Goal: Task Accomplishment & Management: Use online tool/utility

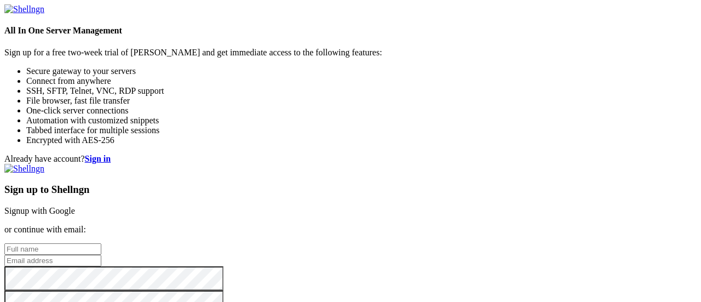
click at [75, 206] on link "Signup with Google" at bounding box center [39, 210] width 71 height 9
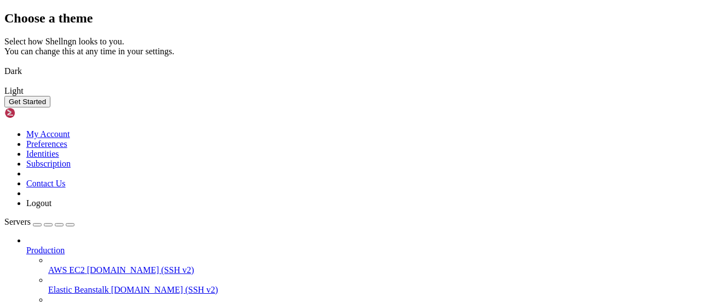
click at [50, 107] on button "Get Started" at bounding box center [27, 102] width 46 height 12
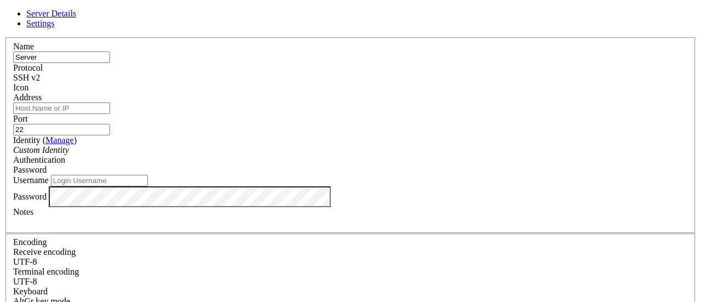
type input "Server"
click at [110, 114] on input "Address" at bounding box center [61, 108] width 97 height 12
paste input "[TECHNICAL_ID]"
type input "[TECHNICAL_ID]"
click at [69, 155] on icon "Custom Identity" at bounding box center [41, 149] width 56 height 9
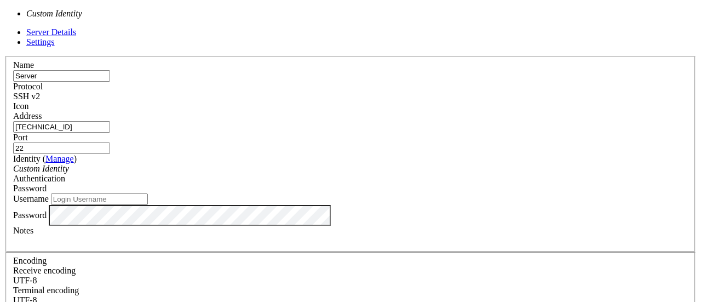
click at [69, 164] on icon "Custom Identity" at bounding box center [41, 168] width 56 height 9
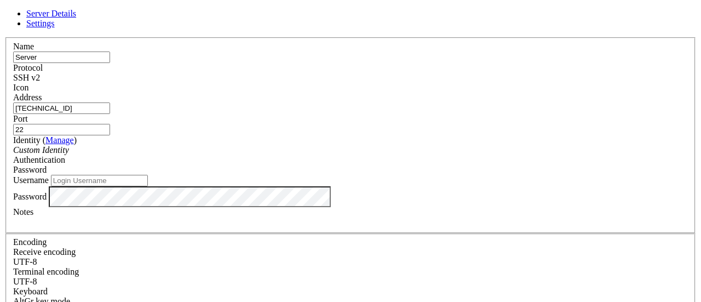
click at [148, 186] on input "Username" at bounding box center [99, 181] width 97 height 12
type input "root"
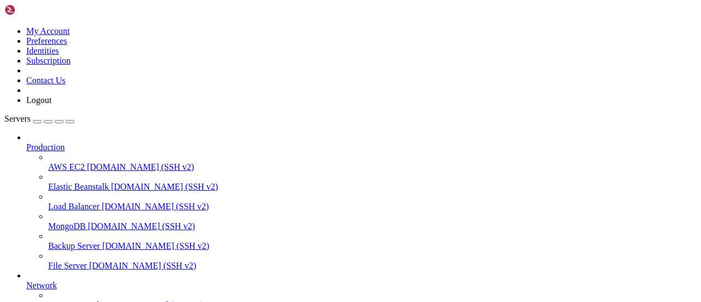
scroll to position [140, 0]
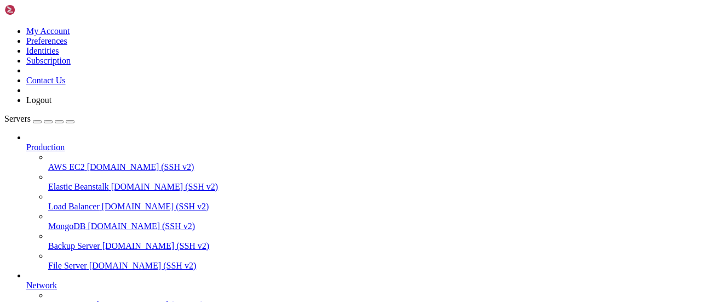
click at [4, 26] on icon at bounding box center [4, 26] width 0 height 0
click at [70, 122] on icon "button" at bounding box center [70, 122] width 0 height 0
drag, startPoint x: 9, startPoint y: 665, endPoint x: 84, endPoint y: 835, distance: 185.9
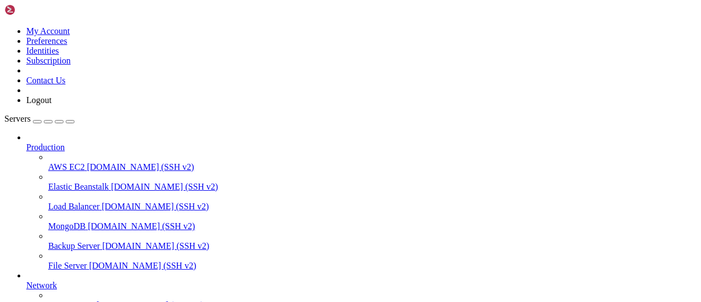
scroll to position [568, 0]
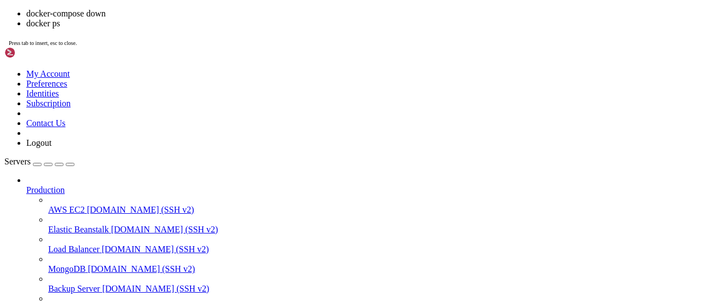
drag, startPoint x: 199, startPoint y: 228, endPoint x: 230, endPoint y: 189, distance: 50.0
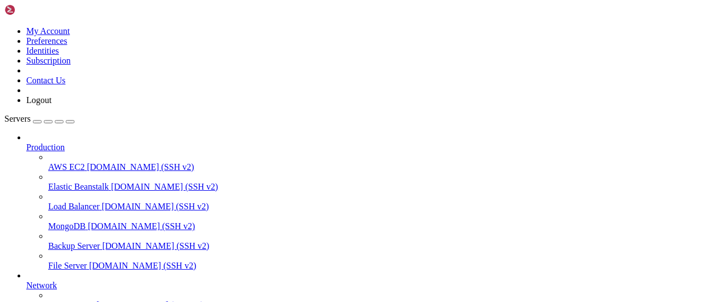
scroll to position [987, 0]
drag, startPoint x: 9, startPoint y: 647, endPoint x: 416, endPoint y: 645, distance: 407.1
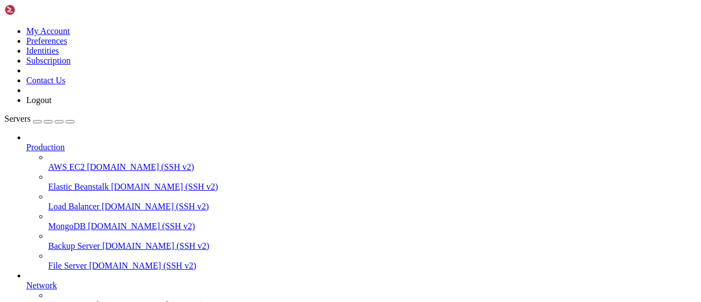
drag, startPoint x: 11, startPoint y: 712, endPoint x: 280, endPoint y: 827, distance: 292.6
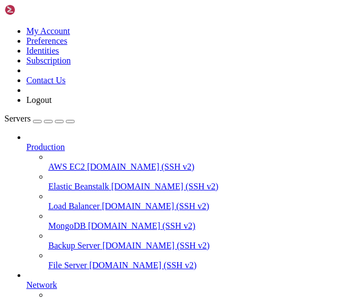
scroll to position [3670, 0]
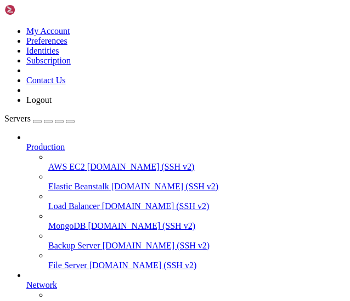
scroll to position [3987, 0]
drag, startPoint x: 144, startPoint y: 768, endPoint x: 258, endPoint y: 768, distance: 114.0
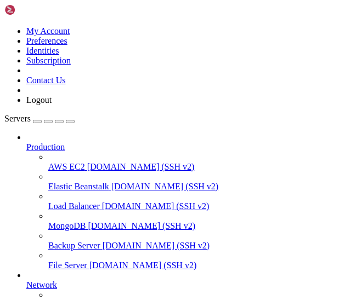
drag, startPoint x: 142, startPoint y: 757, endPoint x: 244, endPoint y: 757, distance: 102.5
copy x-row "var/lib/docker/containers"
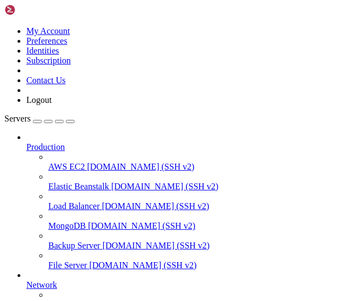
scroll to position [4043, 0]
drag, startPoint x: 258, startPoint y: 711, endPoint x: 256, endPoint y: 729, distance: 17.6
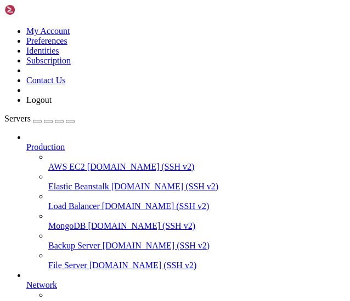
drag, startPoint x: 144, startPoint y: 704, endPoint x: 261, endPoint y: 722, distance: 119.2
drag, startPoint x: 144, startPoint y: 694, endPoint x: 254, endPoint y: 711, distance: 111.5
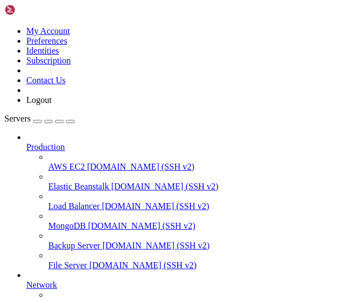
copy div "var/lib/docker/containers/aa91c7fd01a0503 fa7bfa4013c81984db7637b4b4d6ad4eb4414…"
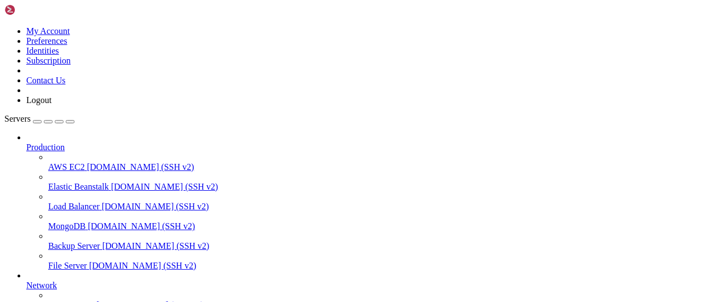
scroll to position [4089, 0]
drag, startPoint x: 64, startPoint y: 638, endPoint x: 118, endPoint y: 639, distance: 54.2
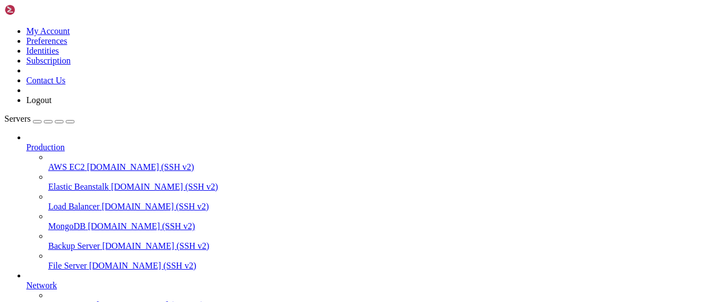
scroll to position [4192, 0]
drag, startPoint x: 103, startPoint y: 635, endPoint x: 91, endPoint y: 630, distance: 13.0
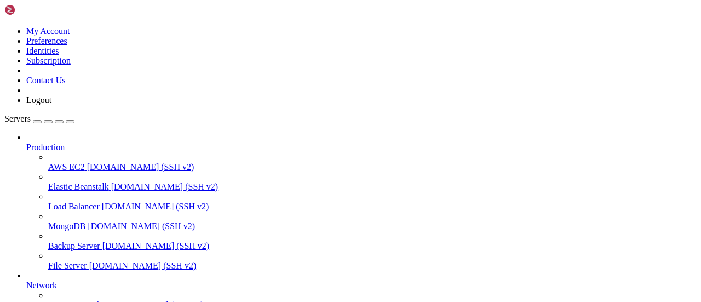
scroll to position [4955, 0]
drag, startPoint x: 8, startPoint y: 786, endPoint x: 106, endPoint y: 811, distance: 101.3
drag, startPoint x: 10, startPoint y: 786, endPoint x: 133, endPoint y: 830, distance: 130.1
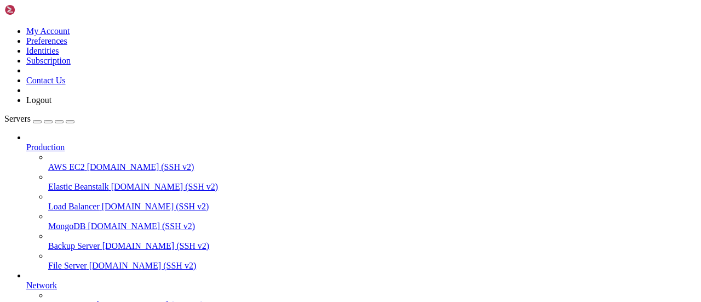
scroll to position [5049, 0]
copy div "root@server:/opt/seafile# docker exec seafile curl -f [URL] % Total % Received …"
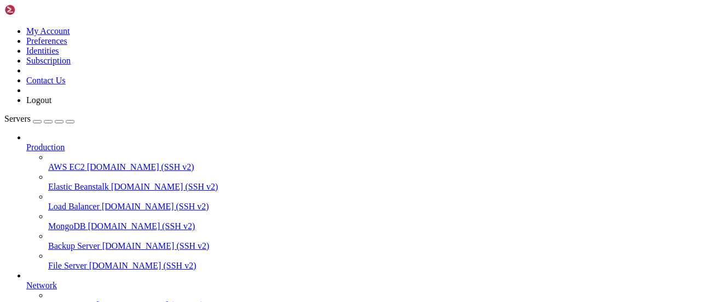
drag, startPoint x: 130, startPoint y: 731, endPoint x: 285, endPoint y: 827, distance: 182.1
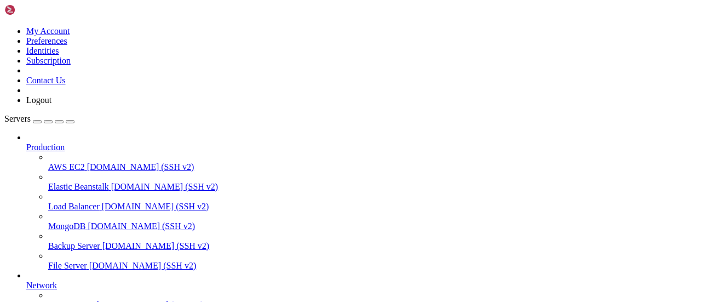
drag, startPoint x: 9, startPoint y: 815, endPoint x: 385, endPoint y: 814, distance: 375.9
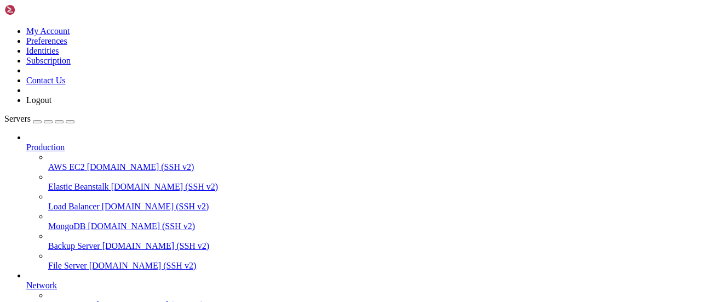
scroll to position [5561, 0]
drag, startPoint x: 126, startPoint y: 808, endPoint x: 434, endPoint y: 805, distance: 308.5
drag, startPoint x: 434, startPoint y: 805, endPoint x: 131, endPoint y: 804, distance: 303.0
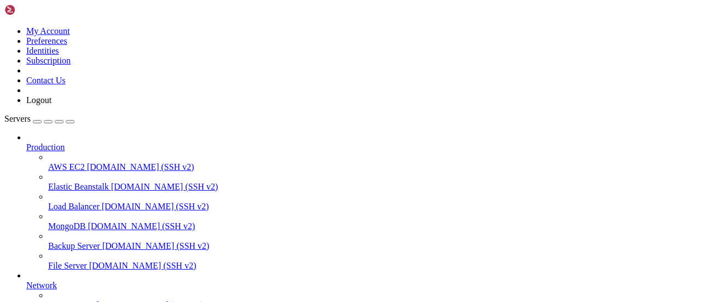
drag, startPoint x: 267, startPoint y: 768, endPoint x: 9, endPoint y: 771, distance: 258.1
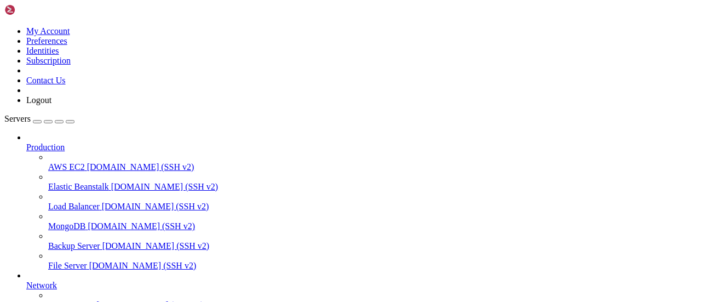
copy x-row "docker exec seafile cat /run/secrets/mysql_root_password"
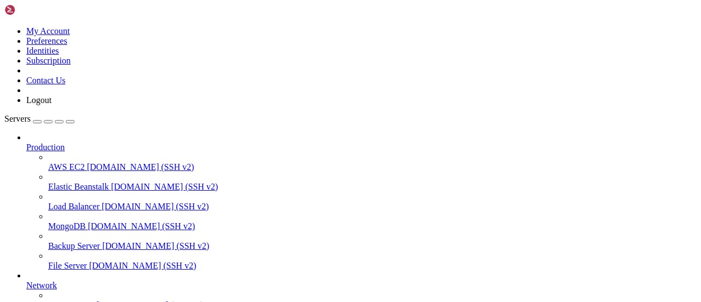
drag, startPoint x: 265, startPoint y: 750, endPoint x: 13, endPoint y: 752, distance: 252.6
copy x-row "docker exec seafile cat /run/secrets/mysql_root_password"
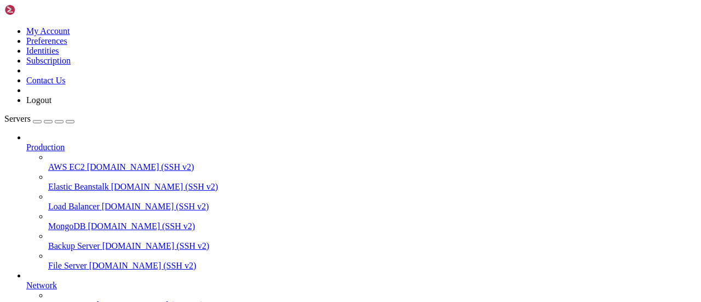
drag, startPoint x: 222, startPoint y: 825, endPoint x: 427, endPoint y: 824, distance: 204.9
drag, startPoint x: 164, startPoint y: 833, endPoint x: 152, endPoint y: 832, distance: 12.1
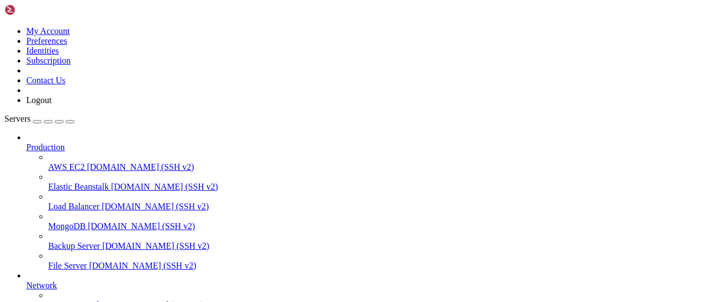
drag, startPoint x: 11, startPoint y: 730, endPoint x: 278, endPoint y: 732, distance: 267.4
copy x-row "docker exec seafile cat /run/secrets/mysql_root_password"
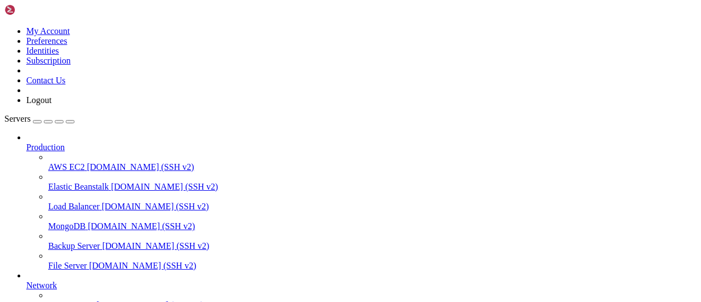
drag, startPoint x: 9, startPoint y: 777, endPoint x: 140, endPoint y: 834, distance: 143.1
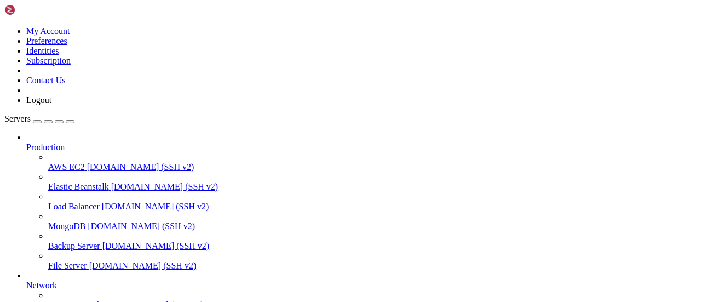
drag, startPoint x: 9, startPoint y: 677, endPoint x: 67, endPoint y: 701, distance: 63.1
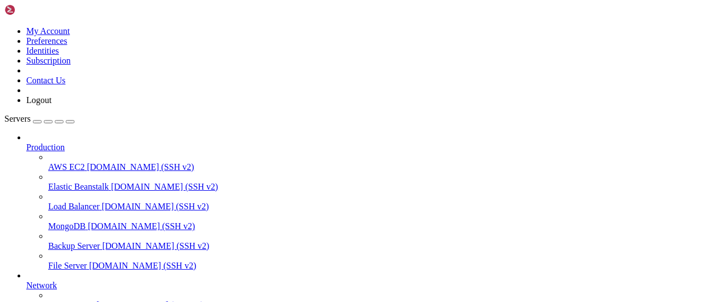
drag, startPoint x: 10, startPoint y: 676, endPoint x: 274, endPoint y: 822, distance: 301.9
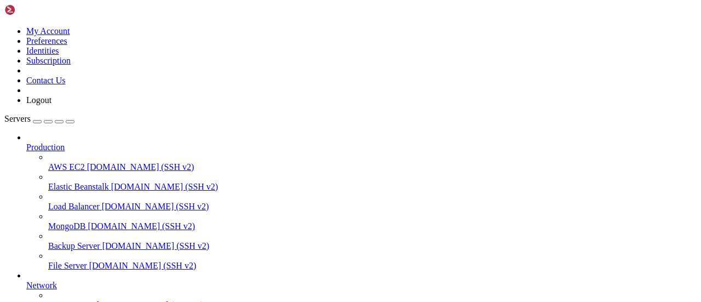
drag, startPoint x: 256, startPoint y: 822, endPoint x: 145, endPoint y: 665, distance: 192.9
drag, startPoint x: 275, startPoint y: 823, endPoint x: 9, endPoint y: 673, distance: 304.5
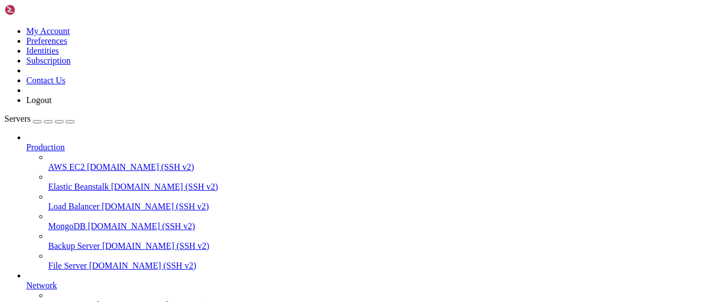
copy div "version: '3.8' services: seafile_db: image: mariadb:10.11 container_name: seafi…"
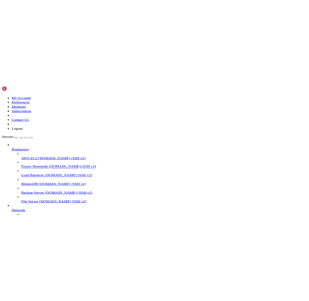
scroll to position [0, 0]
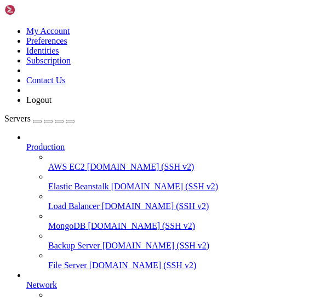
scroll to position [177, 0]
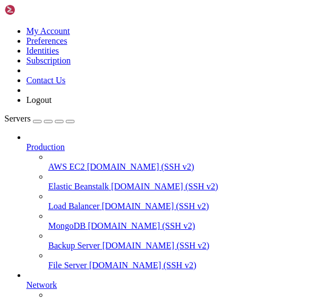
scroll to position [391, 0]
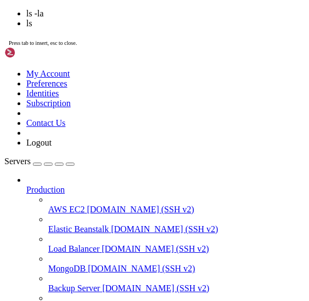
scroll to position [587, 0]
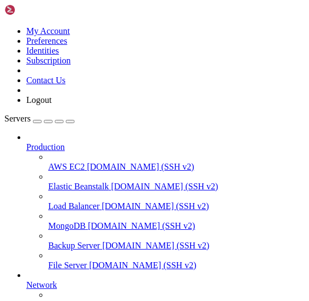
drag, startPoint x: 9, startPoint y: 825, endPoint x: 44, endPoint y: 826, distance: 34.5
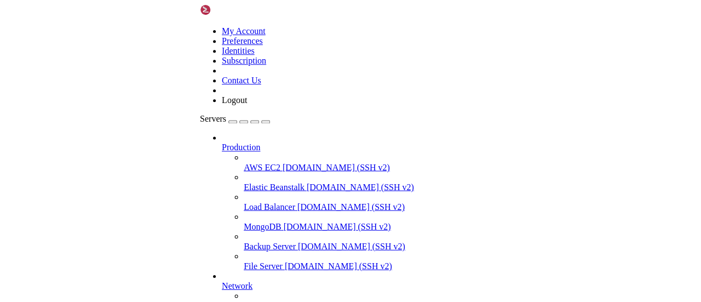
scroll to position [652, 0]
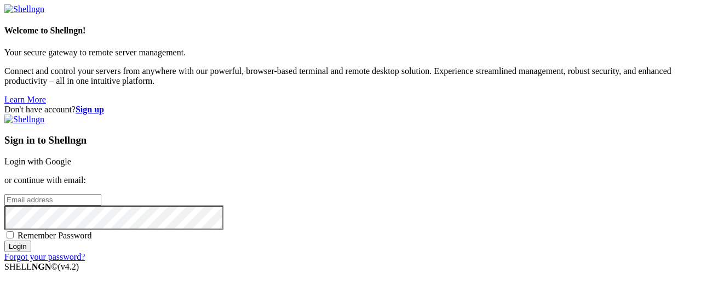
click at [71, 157] on link "Login with Google" at bounding box center [37, 161] width 67 height 9
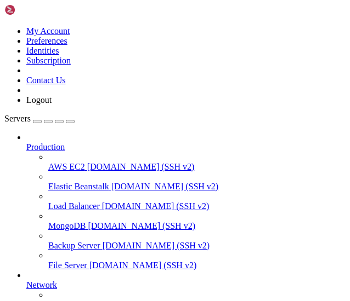
click at [70, 122] on icon "button" at bounding box center [70, 122] width 0 height 0
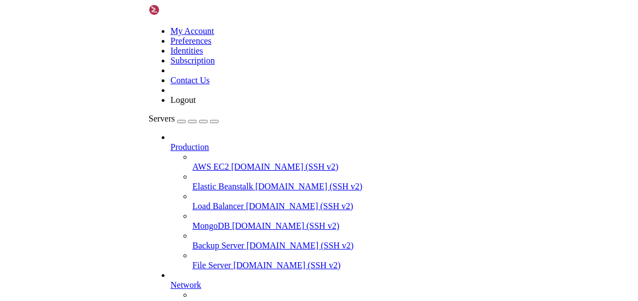
scroll to position [689, 0]
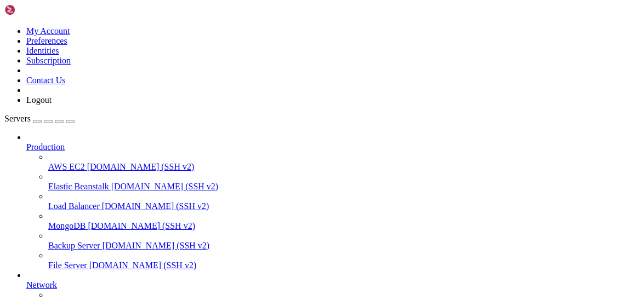
drag, startPoint x: 135, startPoint y: 833, endPoint x: 16, endPoint y: 811, distance: 121.0
drag, startPoint x: 8, startPoint y: 804, endPoint x: 56, endPoint y: 815, distance: 49.4
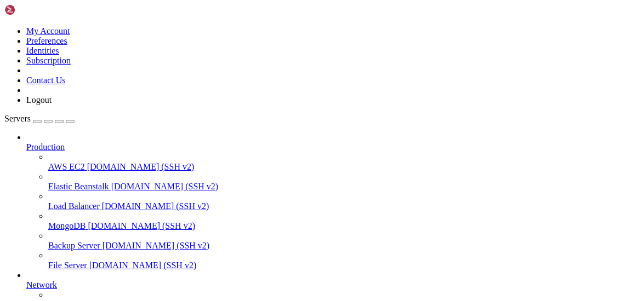
drag, startPoint x: 128, startPoint y: 836, endPoint x: 10, endPoint y: 809, distance: 120.9
copy div "root@server:/opt/seafile# ls -l /opt/seafile/seafile-server-latest ls: cannot a…"
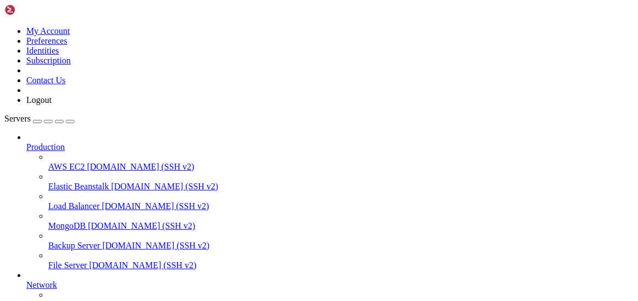
drag, startPoint x: 8, startPoint y: 759, endPoint x: 338, endPoint y: 834, distance: 337.7
copy div "root@server:/opt/seafile# ls -la /opt/seafile total 24 drwxr-xr-x 5 root root 4…"
drag, startPoint x: 133, startPoint y: 836, endPoint x: 8, endPoint y: 817, distance: 125.8
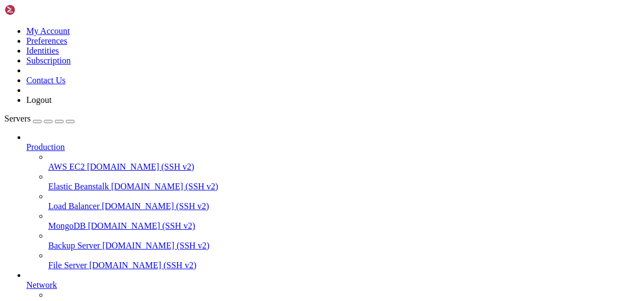
copy div "root@server:/opt/seafile# [PERSON_NAME] /opt/seafile/seafile-server-11.0.13 ls:…"
drag, startPoint x: 9, startPoint y: 665, endPoint x: 106, endPoint y: 826, distance: 187.8
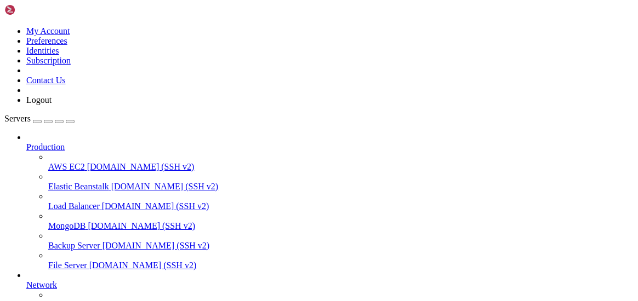
scroll to position [3260, 0]
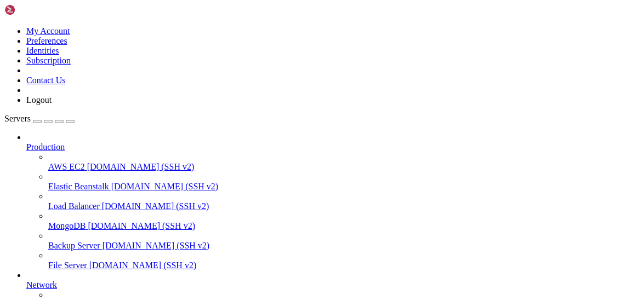
drag, startPoint x: 9, startPoint y: 678, endPoint x: 23, endPoint y: 809, distance: 132.3
copy div "server { proxy_read_timeout 36000s; proxy_send_timeout 36000s; send_timeout 360…"
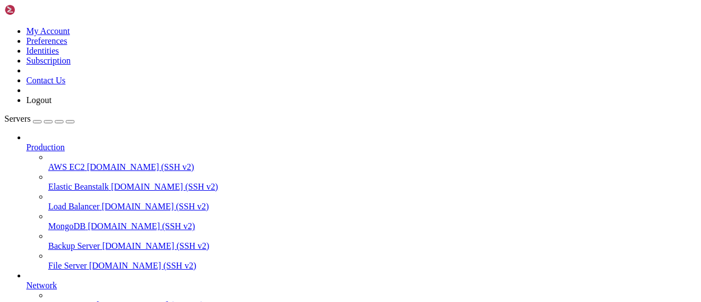
scroll to position [7098, 0]
drag, startPoint x: 621, startPoint y: 722, endPoint x: 16, endPoint y: 722, distance: 604.9
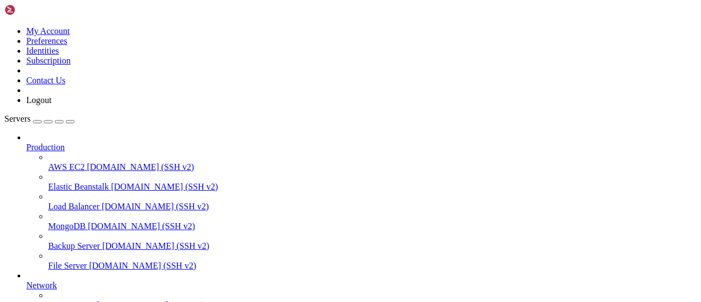
drag, startPoint x: 8, startPoint y: 722, endPoint x: 111, endPoint y: 736, distance: 103.4
drag, startPoint x: 8, startPoint y: 724, endPoint x: 180, endPoint y: 826, distance: 199.5
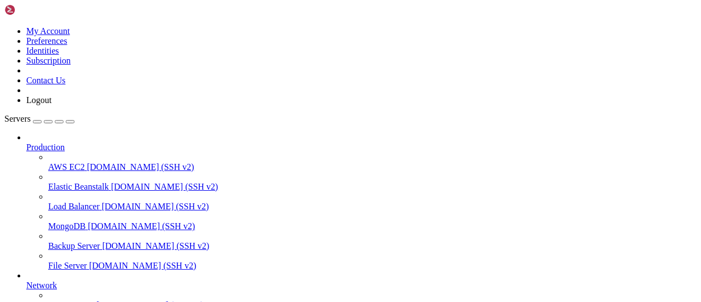
copy div "CONTAINER ID IMAGE COMMAND CREATED STATUS PORTS NAMES 95591a3b588c seafileltd/s…"
drag, startPoint x: 8, startPoint y: 666, endPoint x: 239, endPoint y: 743, distance: 243.6
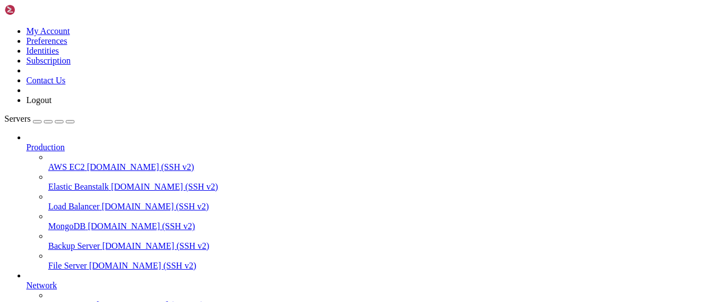
drag, startPoint x: 10, startPoint y: 666, endPoint x: 397, endPoint y: 826, distance: 419.1
copy div "CONTAINER ID IMAGE COMMAND CREATED STATUS PORTS NAMES 114930c6ac87 seafileltd/s…"
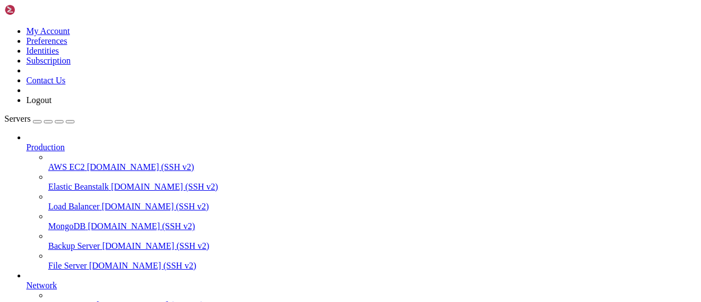
scroll to position [7554, 0]
drag, startPoint x: 16, startPoint y: 776, endPoint x: 65, endPoint y: 672, distance: 114.5
drag, startPoint x: 10, startPoint y: 676, endPoint x: 23, endPoint y: 805, distance: 129.4
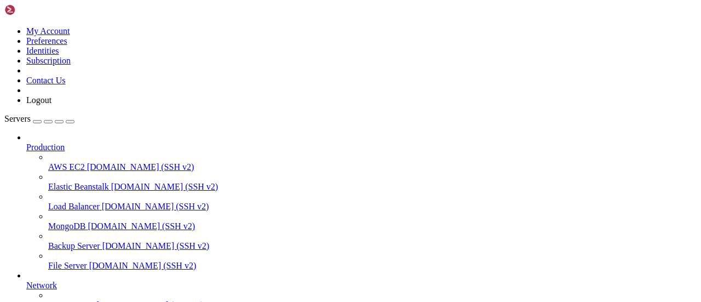
copy div "server { proxy_read_timeout 36000s; proxy_send_timeout 36000s; send_timeout 360…"
drag, startPoint x: 10, startPoint y: 786, endPoint x: 153, endPoint y: 885, distance: 174.8
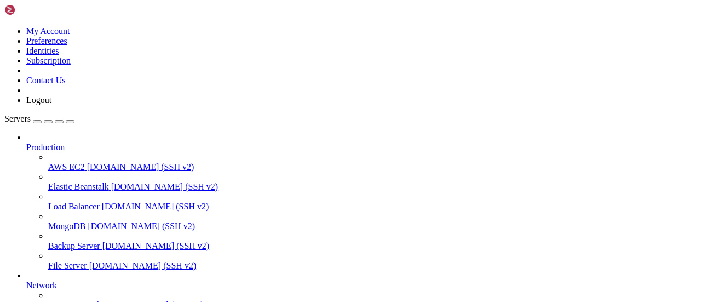
copy div "root@server:/opt/seafile# docker exec nginx curl -I http://seafile:8000 % Total…"
drag, startPoint x: 10, startPoint y: 656, endPoint x: 145, endPoint y: 831, distance: 220.7
copy div "root@server:/opt/seafile# docker exec nginx curl -I http://seafile:8000 Dload U…"
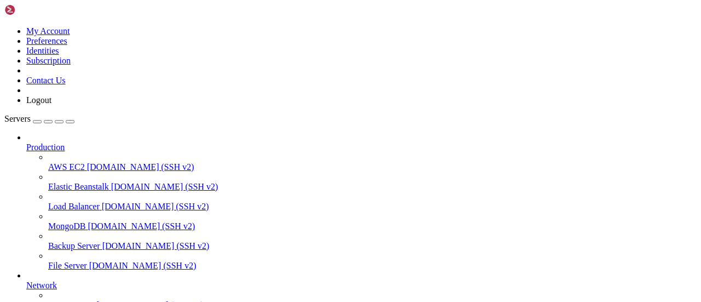
drag, startPoint x: 10, startPoint y: 786, endPoint x: 437, endPoint y: 832, distance: 429.8
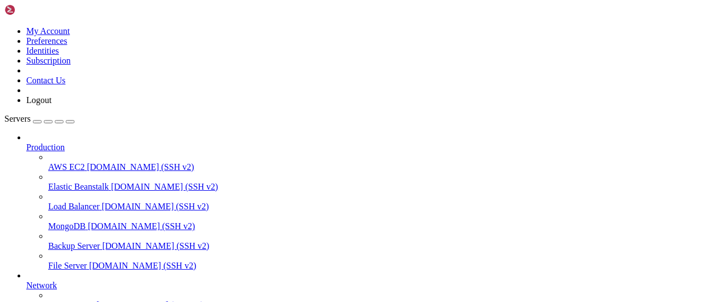
copy div "root@server:/opt/seafile# docker exec seafile netstat -tlnp | grep LISTEN tcp 0…"
drag, startPoint x: 9, startPoint y: 668, endPoint x: 129, endPoint y: 831, distance: 202.5
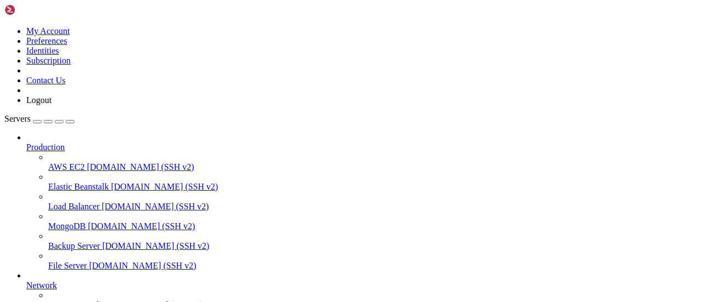
copy div "root@server:/opt/seafile# docker exec seafile cat /opt/seafile/conf/gunicorn.co…"
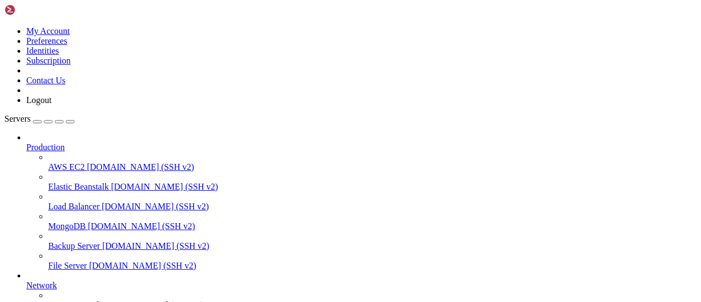
drag, startPoint x: 10, startPoint y: 758, endPoint x: 365, endPoint y: 770, distance: 355.3
copy div "root@86d84690a2d7:/opt/seafile# sed -i 's/bind = "127.0.0.1:8000"/bind = "0.0.0…"
drag, startPoint x: 10, startPoint y: 824, endPoint x: 184, endPoint y: 826, distance: 174.3
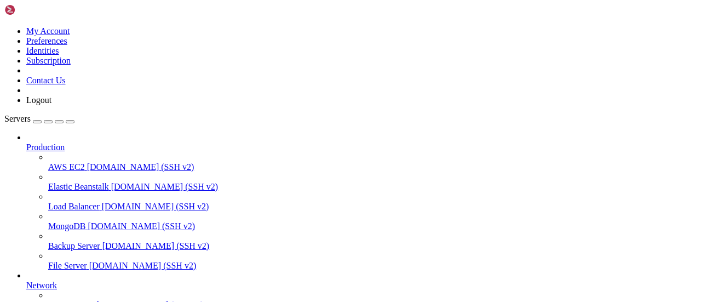
copy x-row "/shared/seafile/conf/gunicorn.conf.py"
drag, startPoint x: 8, startPoint y: 787, endPoint x: 88, endPoint y: 808, distance: 82.0
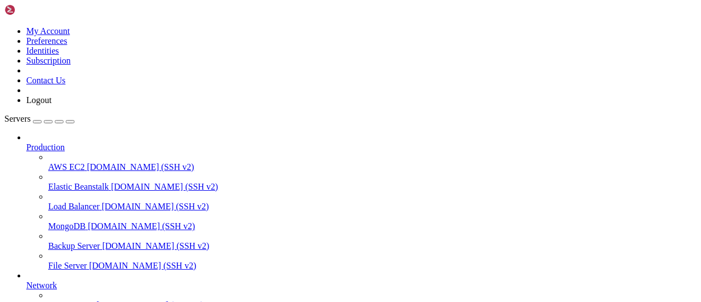
drag, startPoint x: 10, startPoint y: 787, endPoint x: 131, endPoint y: 833, distance: 130.1
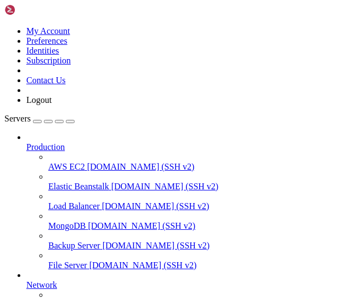
scroll to position [12435, 0]
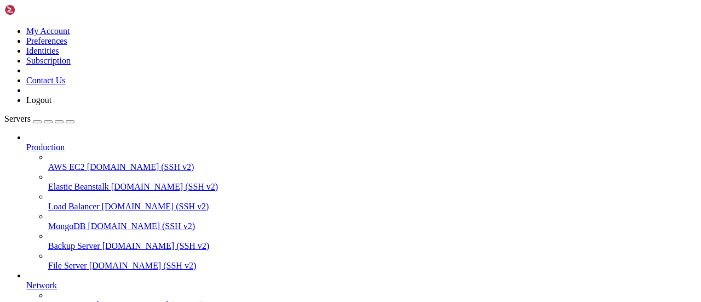
scroll to position [14195, 0]
drag, startPoint x: 499, startPoint y: 822, endPoint x: 415, endPoint y: 827, distance: 84.0
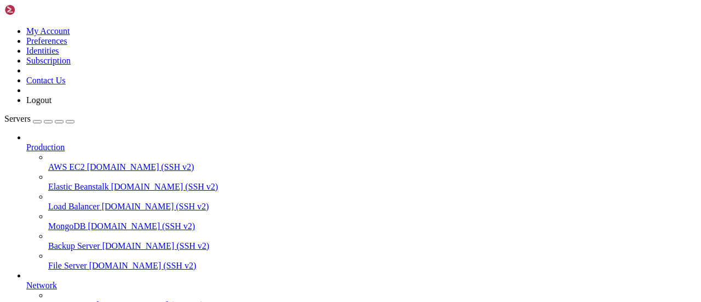
drag, startPoint x: 85, startPoint y: 655, endPoint x: 8, endPoint y: 658, distance: 77.3
drag, startPoint x: 10, startPoint y: 656, endPoint x: 106, endPoint y: 712, distance: 111.2
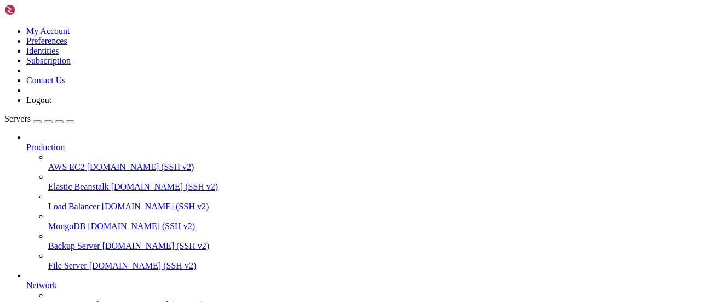
drag, startPoint x: 8, startPoint y: 675, endPoint x: 89, endPoint y: 694, distance: 82.7
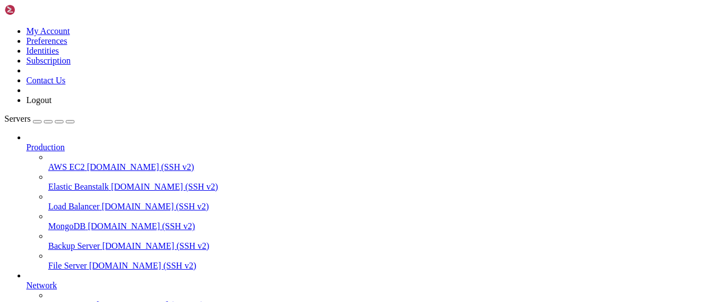
drag, startPoint x: 10, startPoint y: 676, endPoint x: 175, endPoint y: 827, distance: 223.8
drag, startPoint x: 10, startPoint y: 740, endPoint x: 255, endPoint y: 831, distance: 261.3
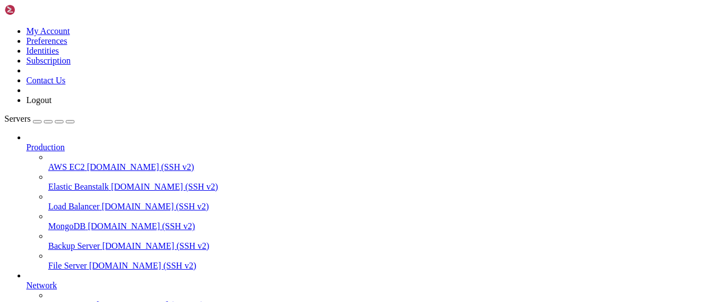
drag, startPoint x: 11, startPoint y: 789, endPoint x: 222, endPoint y: 833, distance: 215.5
